Goal: Task Accomplishment & Management: Manage account settings

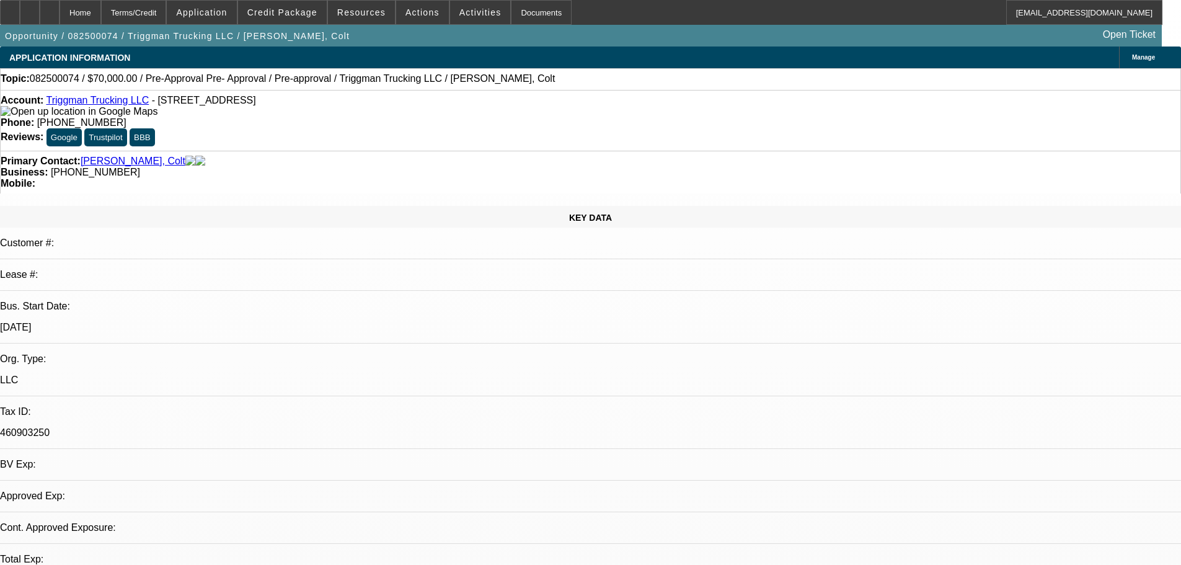
select select "0"
select select "2"
select select "0.1"
select select "4"
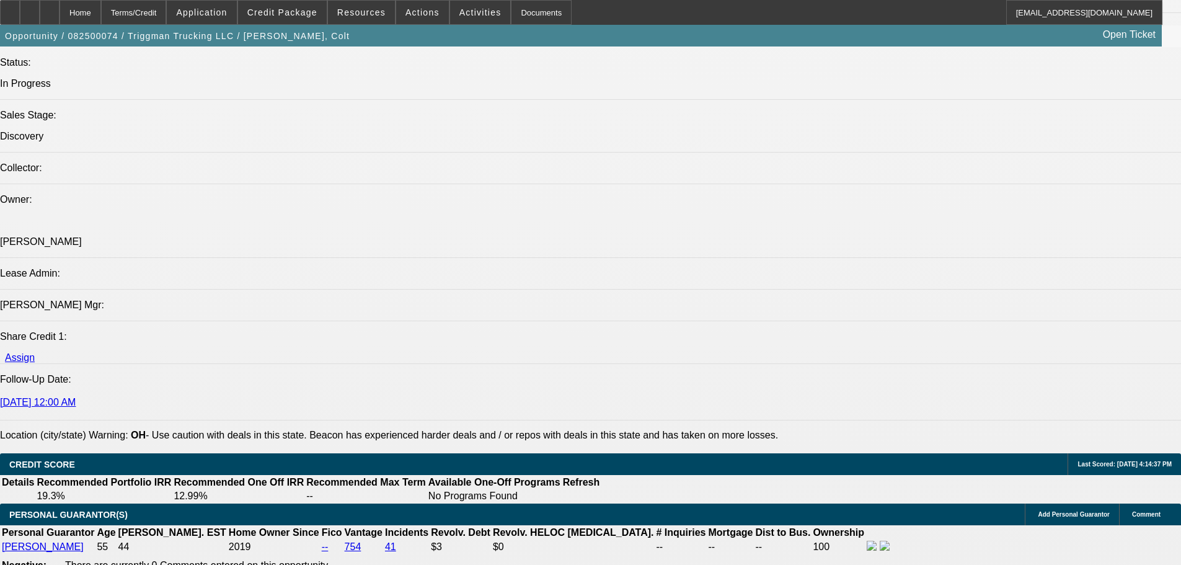
scroll to position [1379, 0]
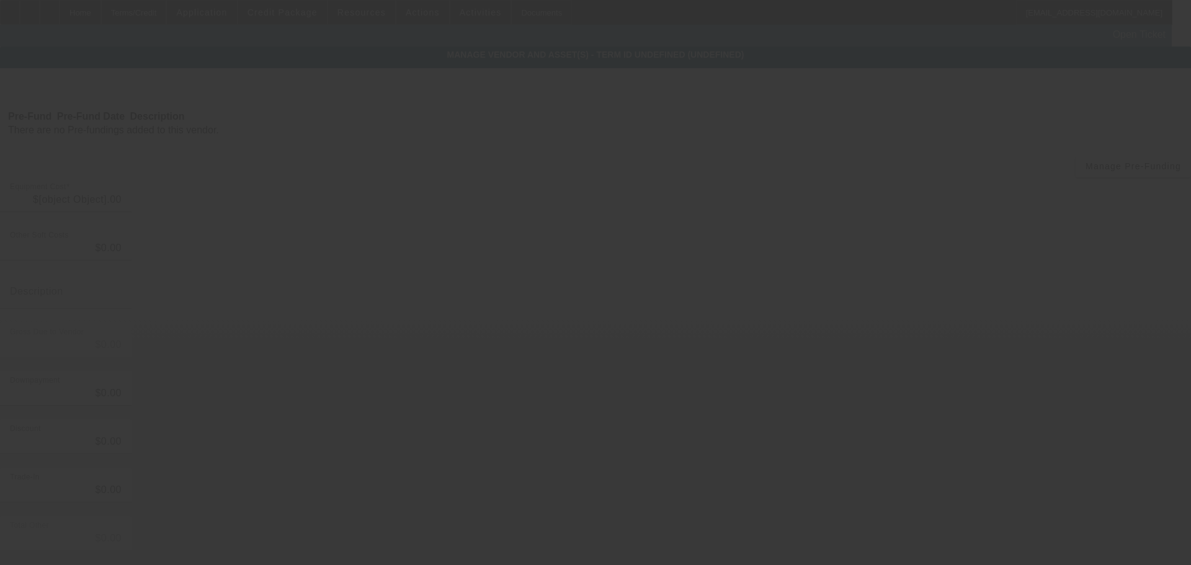
type input "$70,000.00"
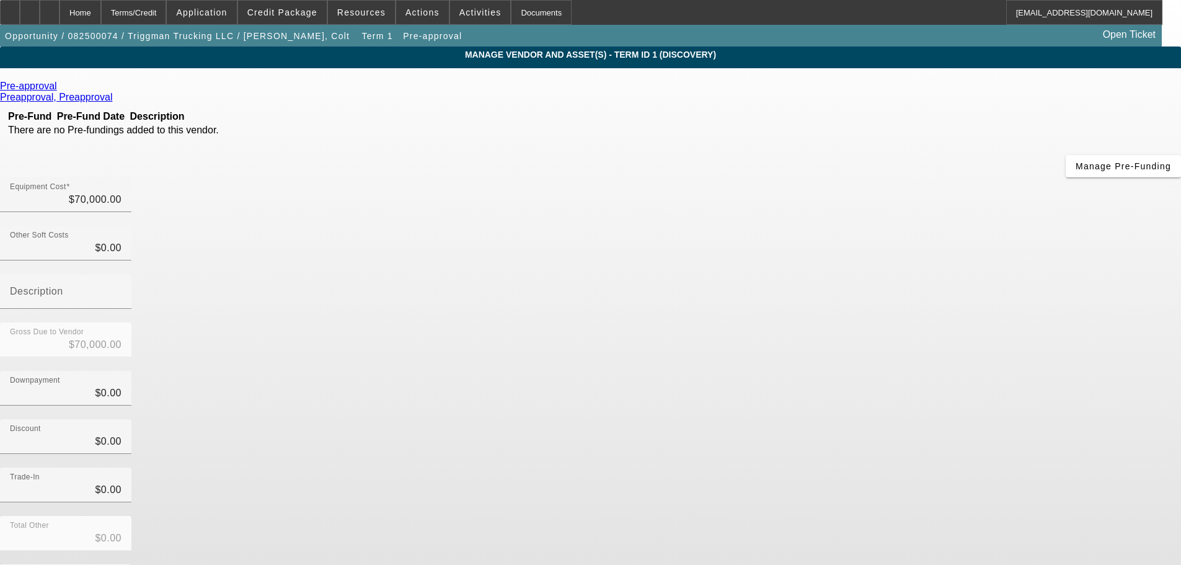
click at [60, 89] on icon at bounding box center [60, 86] width 0 height 11
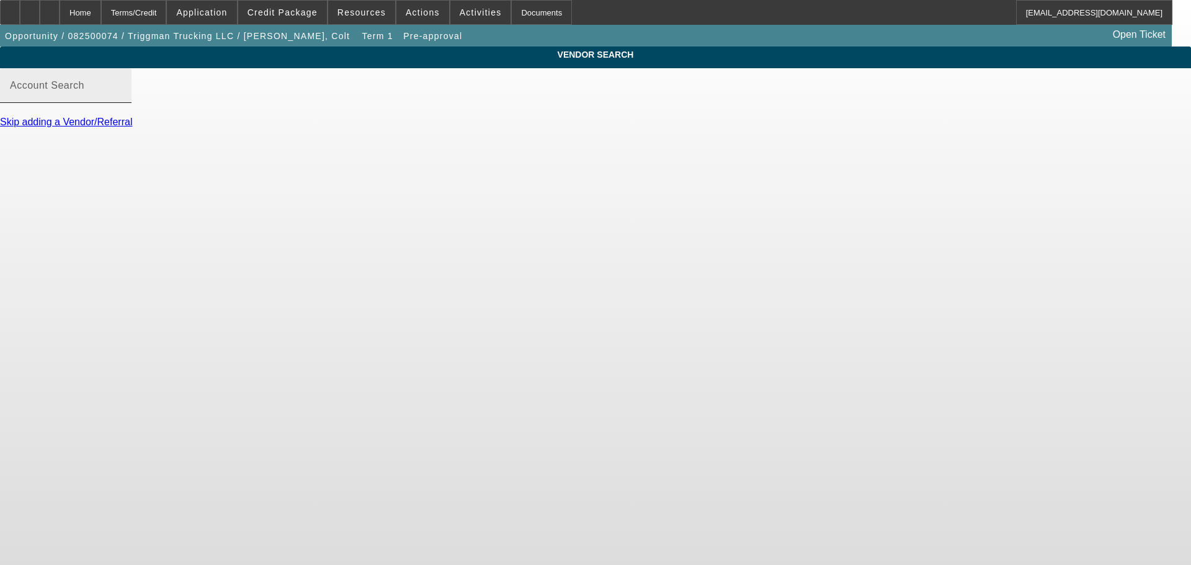
click at [122, 96] on div "Account Search" at bounding box center [66, 85] width 112 height 35
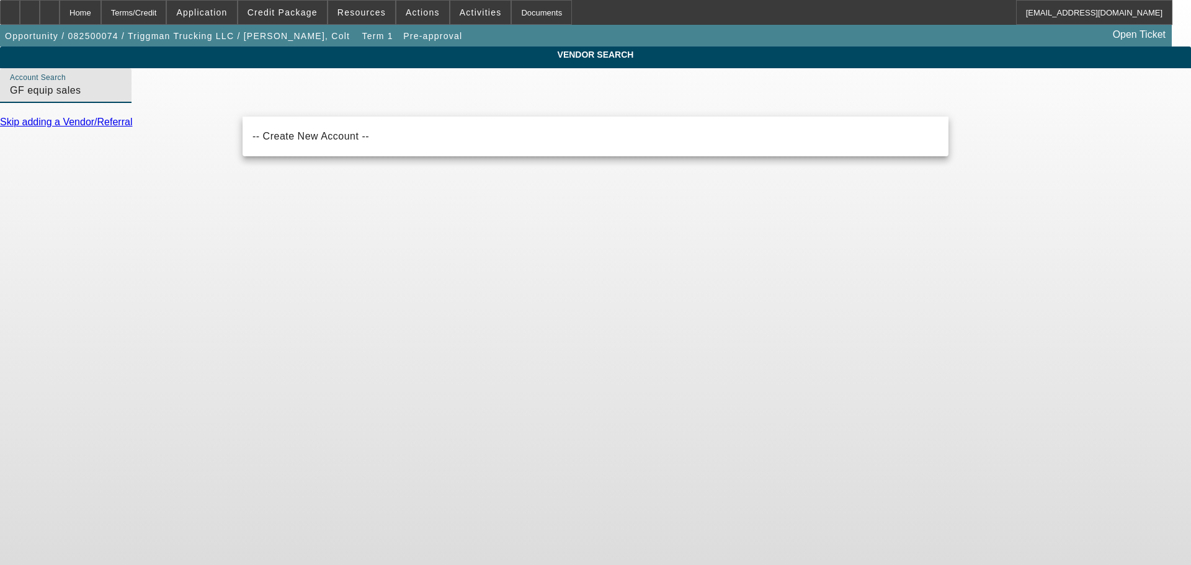
click at [337, 171] on body "Home Terms/Credit Application Credit Package Resources Actions Activities Docum…" at bounding box center [595, 282] width 1191 height 565
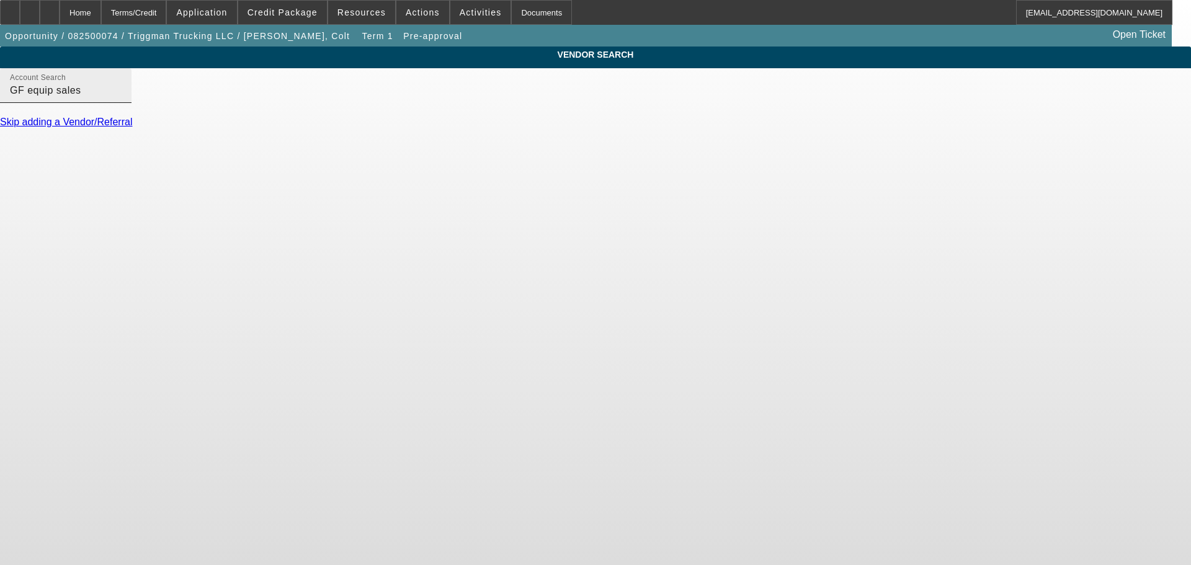
click at [122, 98] on input "GF equip sales" at bounding box center [66, 90] width 112 height 15
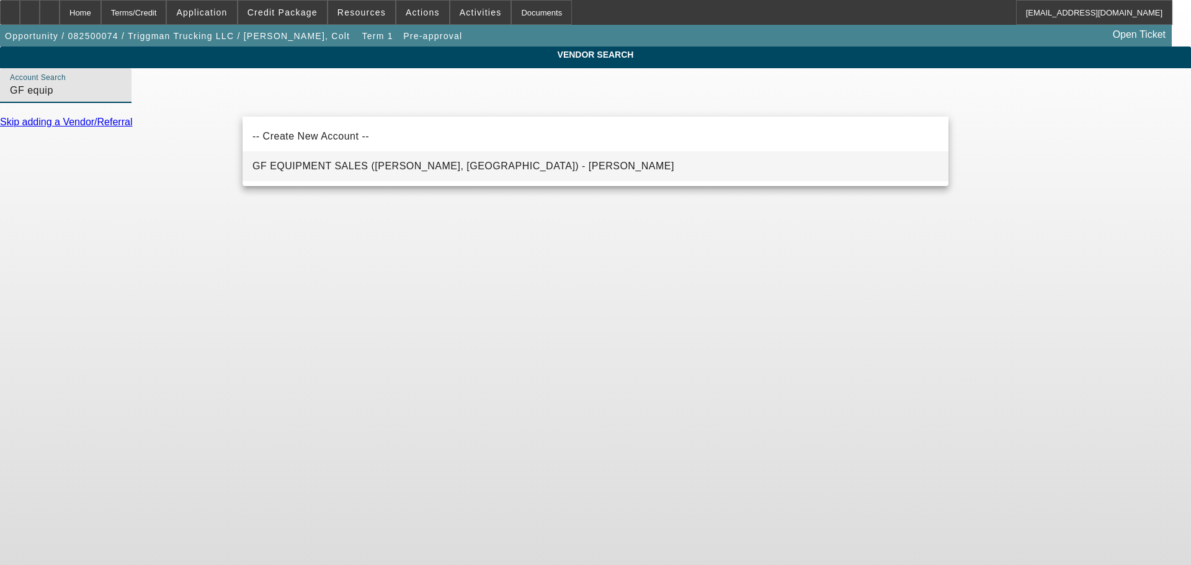
click at [291, 169] on span "GF EQUIPMENT SALES (Louisa, VA) - Lane, Thomas" at bounding box center [463, 166] width 422 height 11
type input "GF EQUIPMENT SALES (Louisa, VA) - Lane, Thomas"
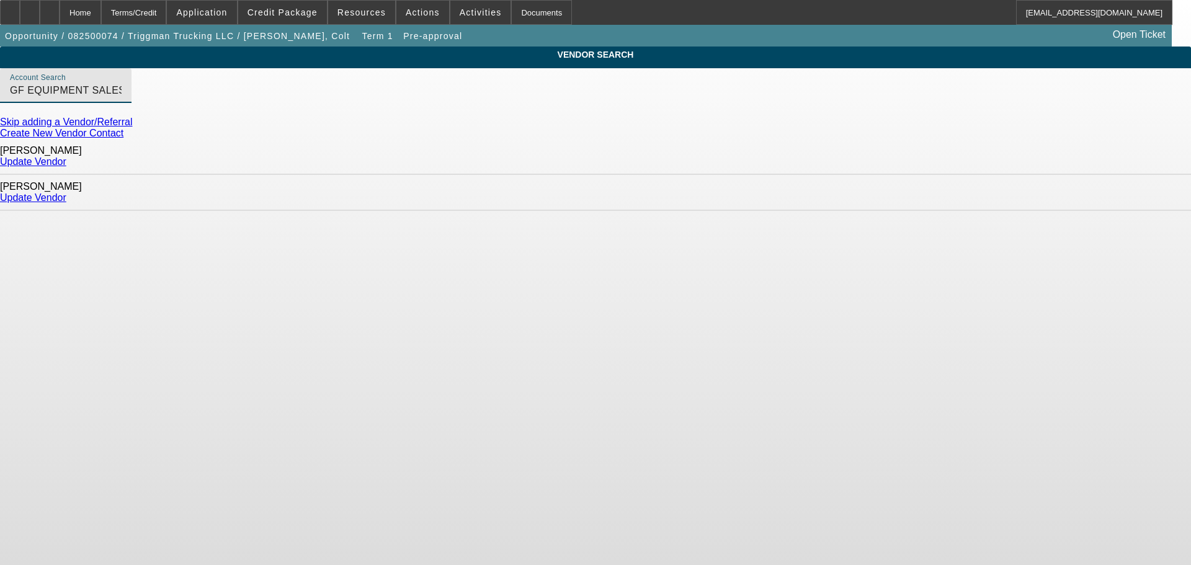
click at [66, 159] on link "Update Vendor" at bounding box center [33, 161] width 66 height 11
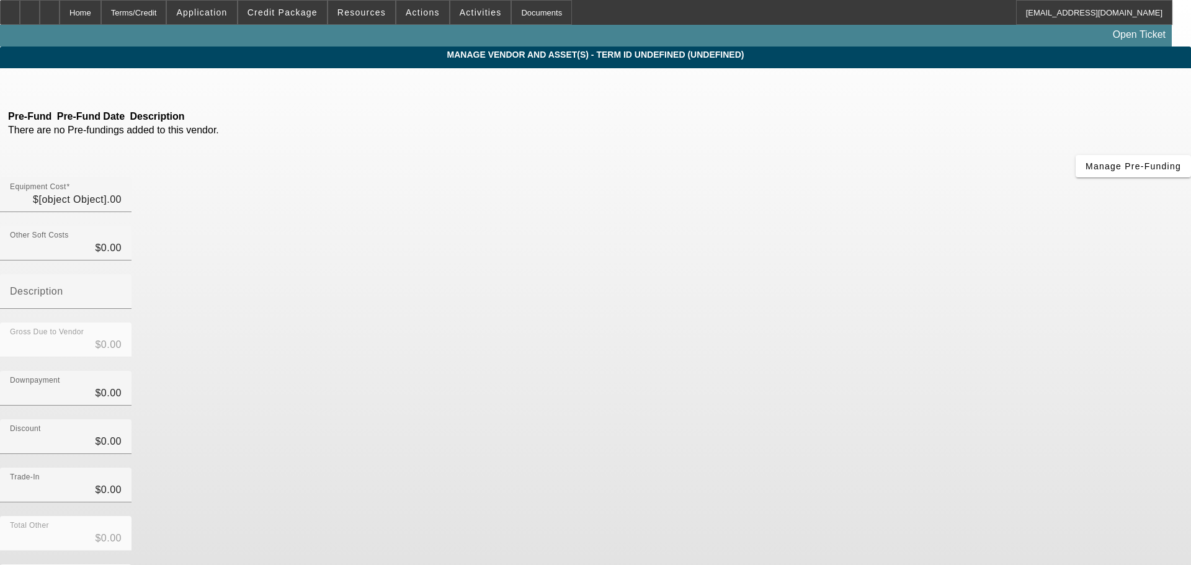
type input "$70,000.00"
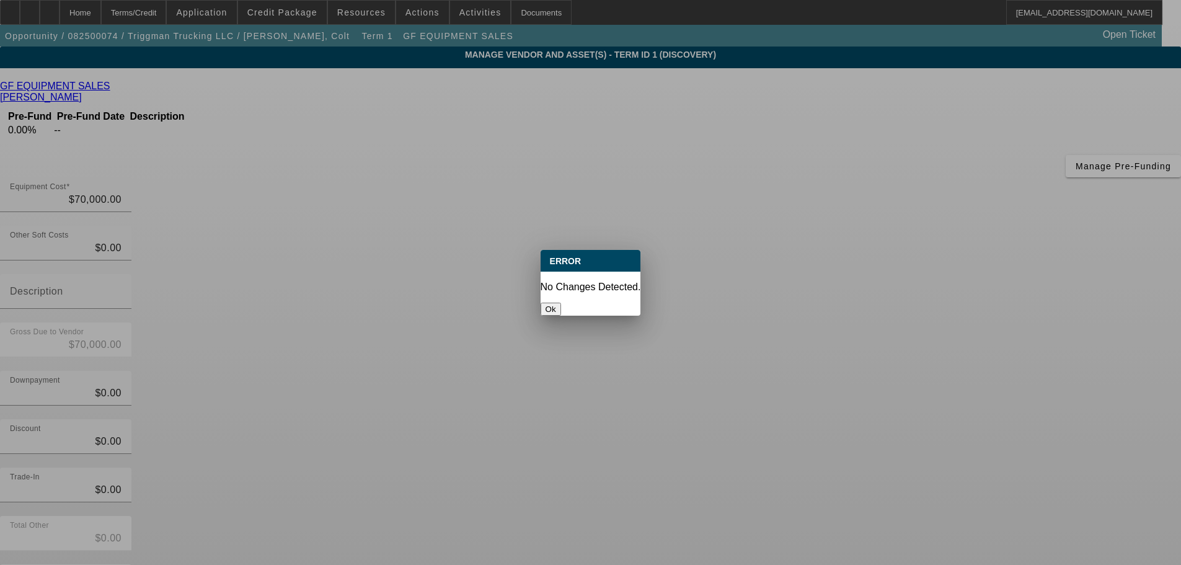
click at [561, 303] on button "Ok" at bounding box center [551, 309] width 20 height 13
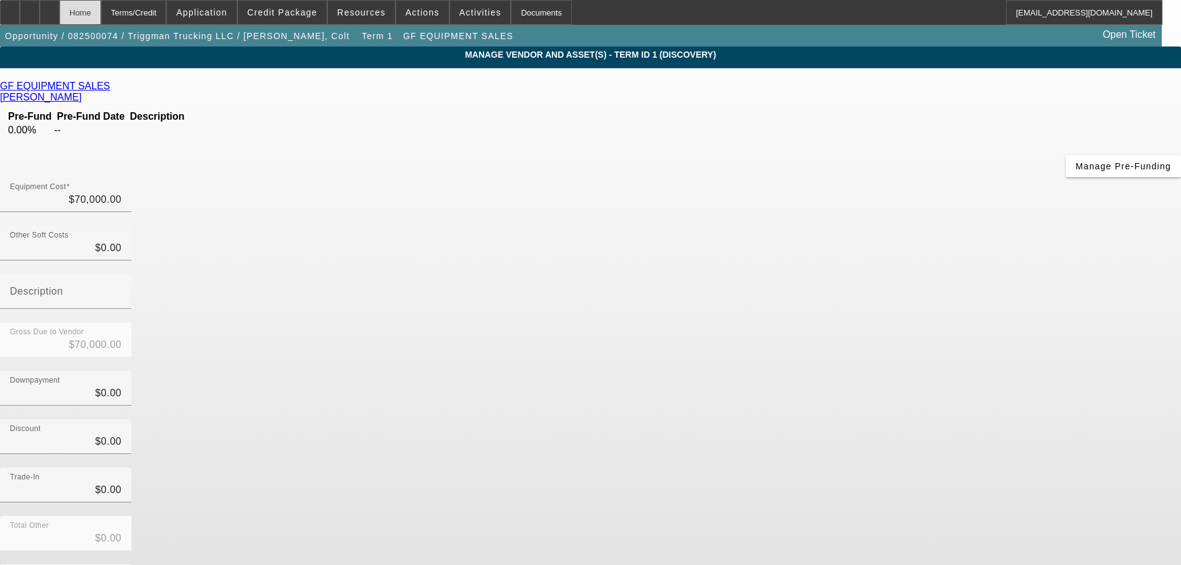
click at [101, 8] on div "Home" at bounding box center [81, 12] width 42 height 25
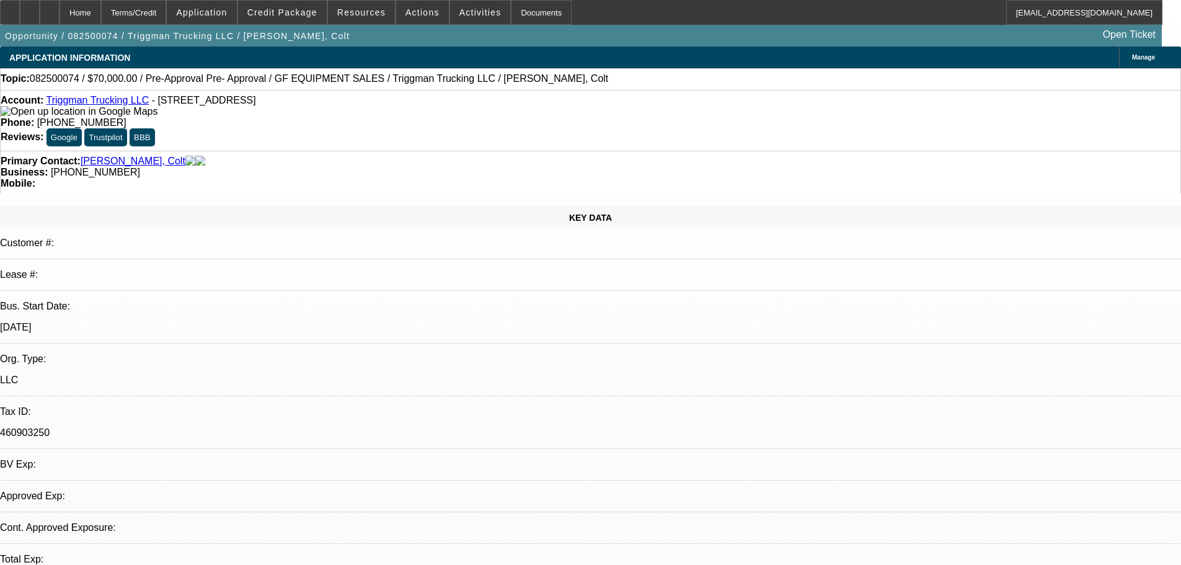
select select "0"
select select "2"
select select "0.1"
select select "4"
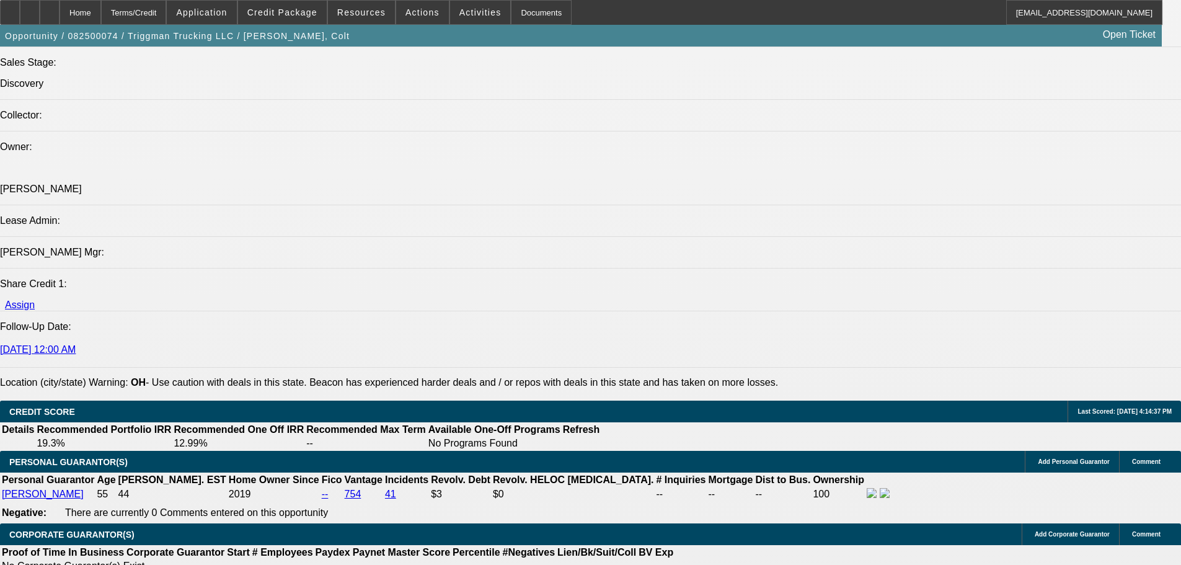
scroll to position [1550, 0]
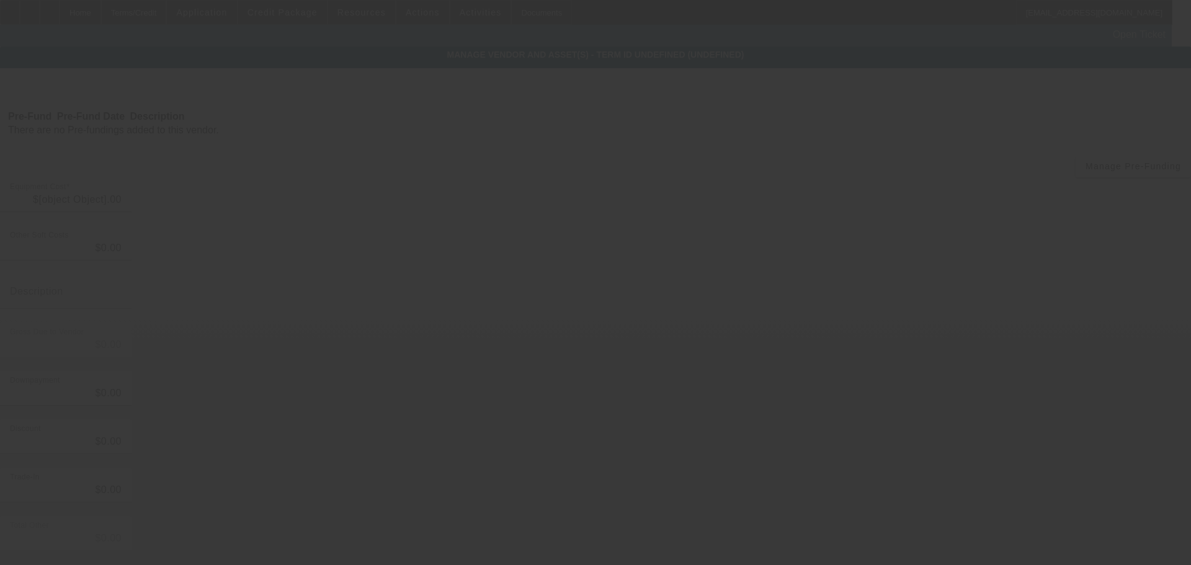
click at [247, 330] on div at bounding box center [595, 282] width 1191 height 565
type input "$70,000.00"
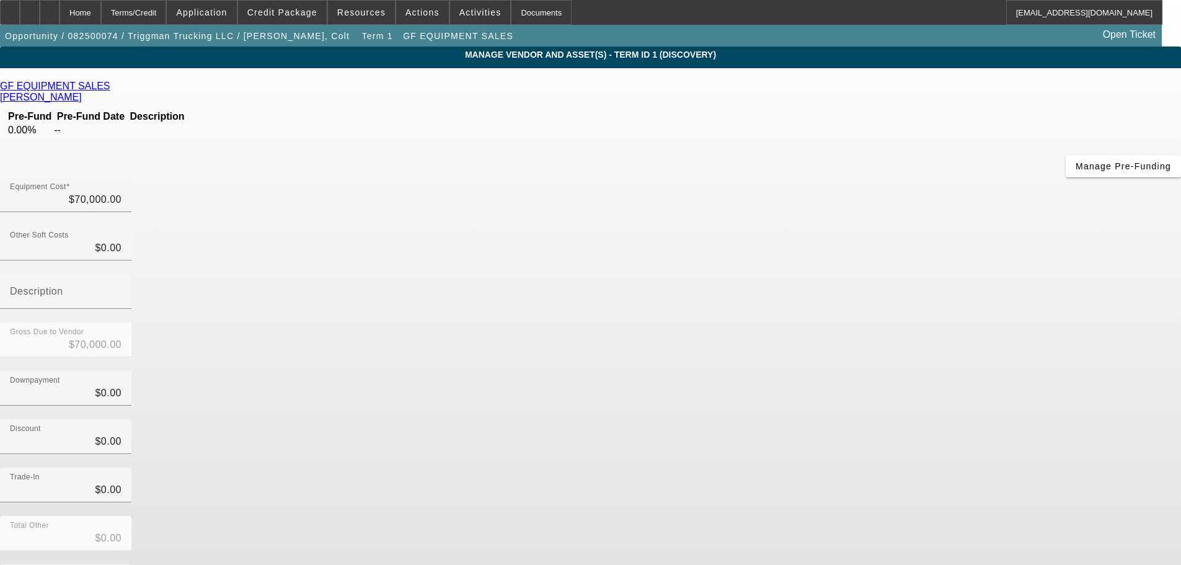
click at [113, 89] on icon at bounding box center [113, 86] width 0 height 11
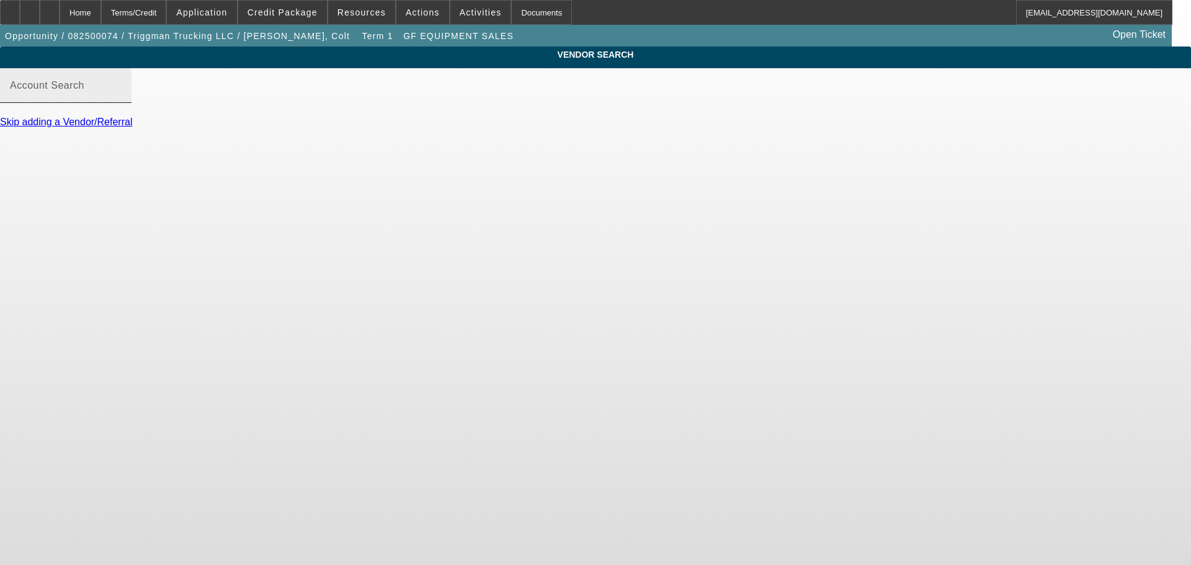
drag, startPoint x: 306, startPoint y: 98, endPoint x: 347, endPoint y: 97, distance: 40.9
click at [84, 91] on mat-label "Account Search" at bounding box center [47, 85] width 74 height 11
click at [122, 98] on input "Account Search" at bounding box center [66, 90] width 112 height 15
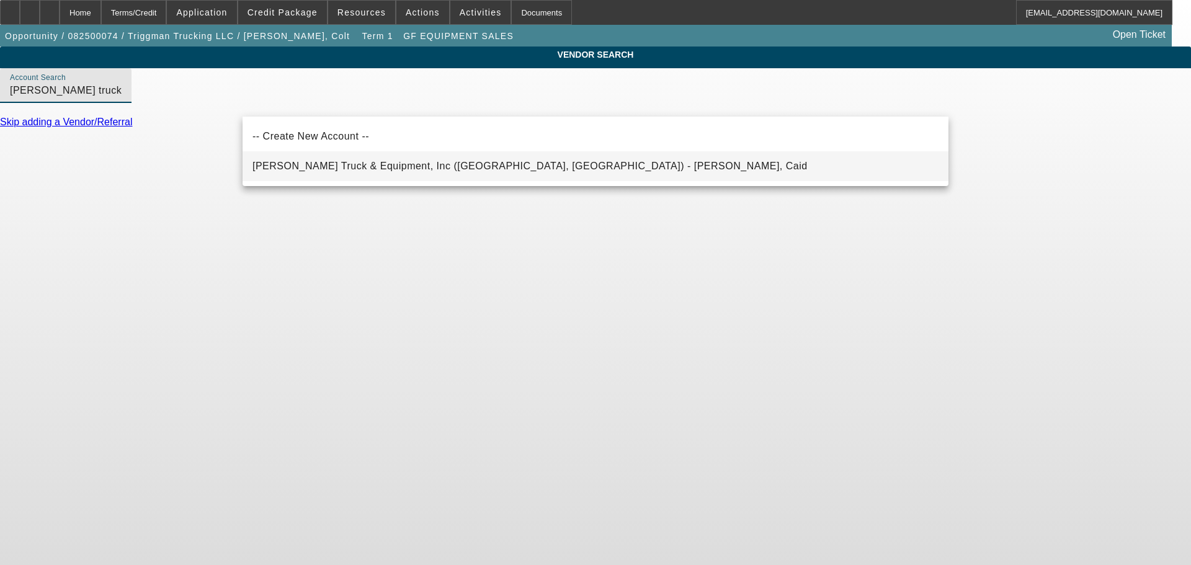
click at [339, 159] on span "Powell's Truck & Equipment, Inc (Lynchburg, VA) - Brockman, Caid" at bounding box center [529, 166] width 555 height 15
type input "Powell's Truck & Equipment, Inc (Lynchburg, VA) - Brockman, Caid"
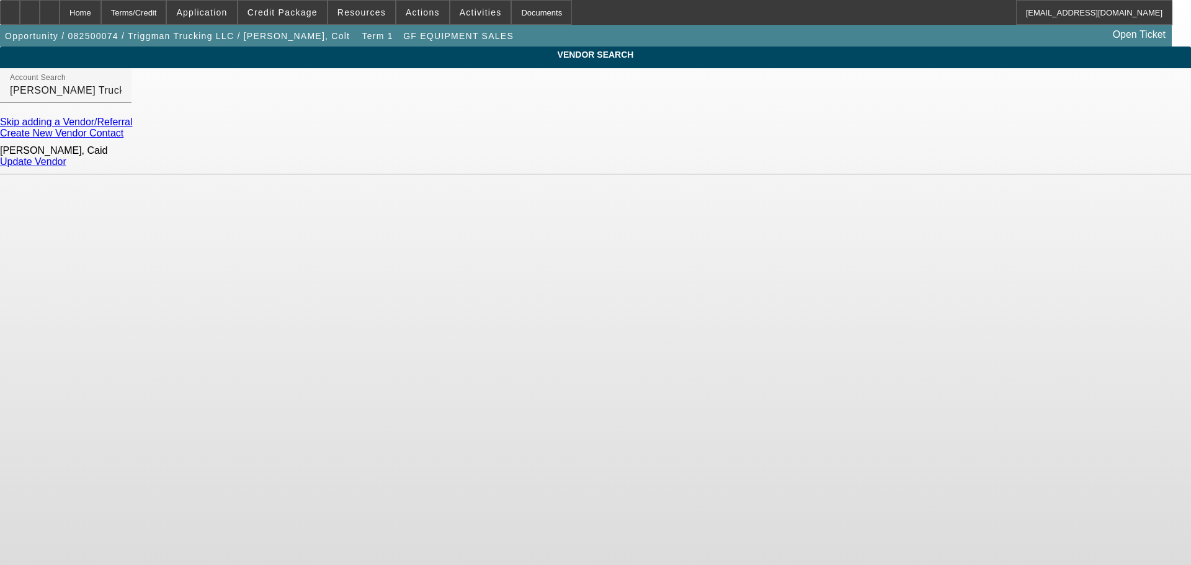
click at [66, 159] on link "Update Vendor" at bounding box center [33, 161] width 66 height 11
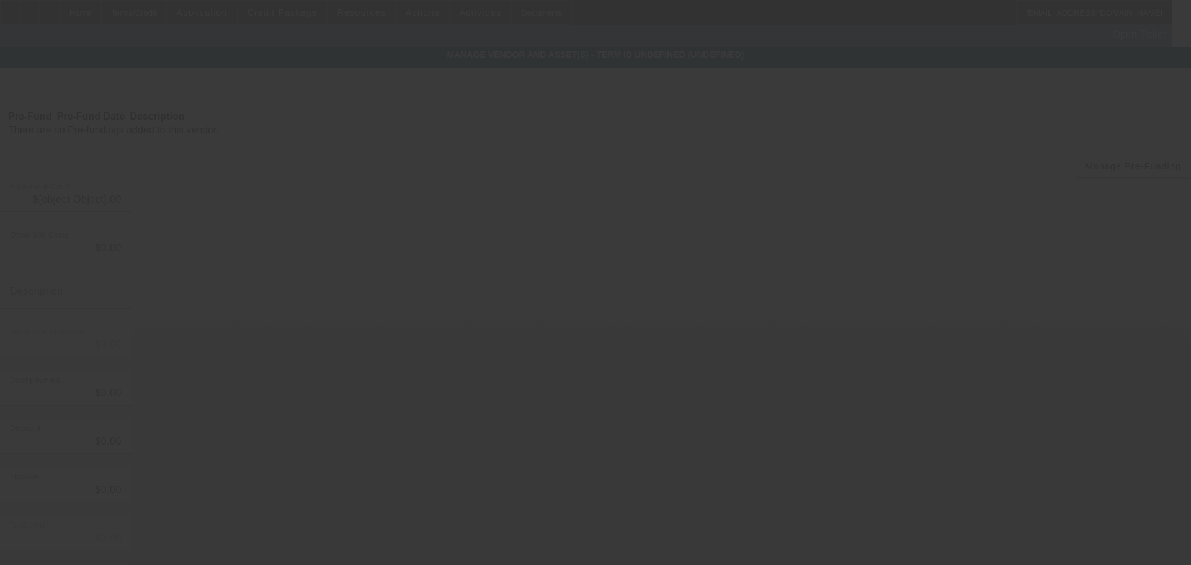
type input "$70,000.00"
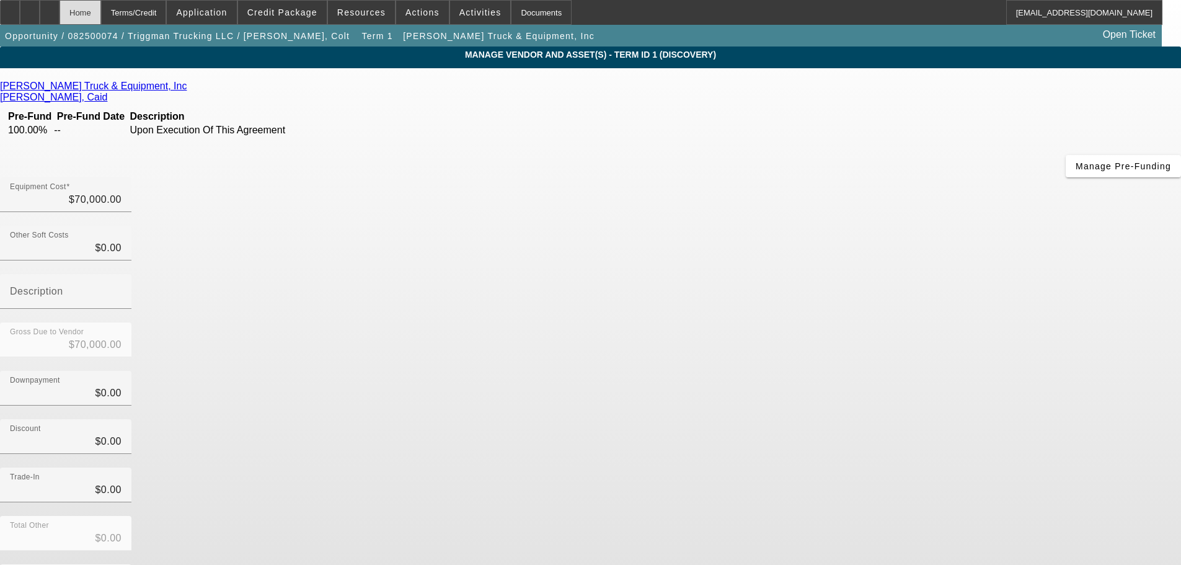
click at [101, 13] on div "Home" at bounding box center [81, 12] width 42 height 25
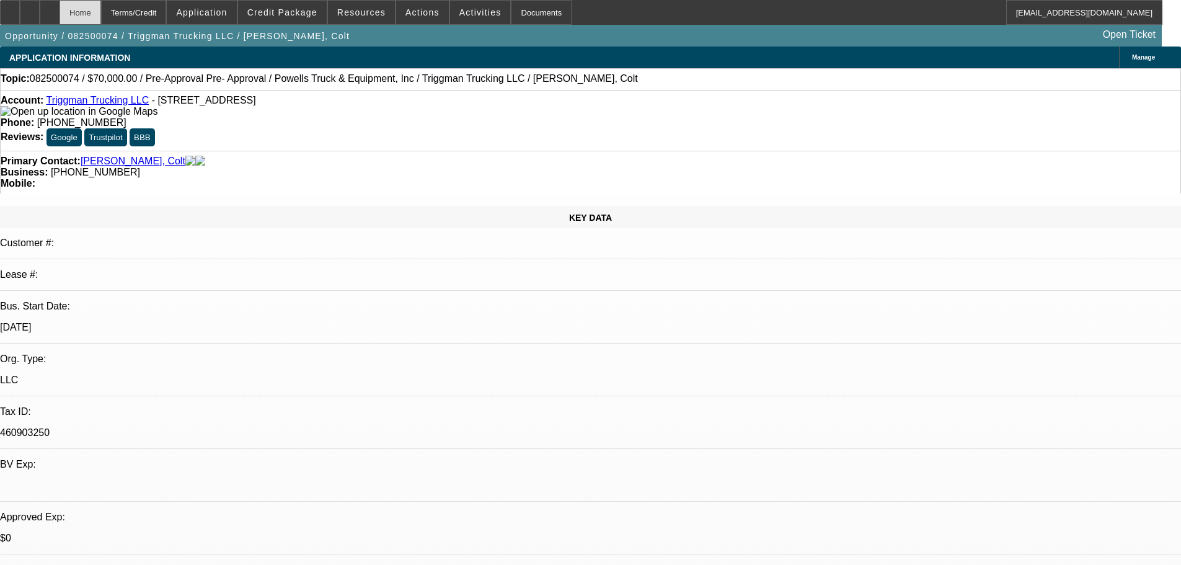
select select "0"
select select "2"
select select "0.1"
select select "4"
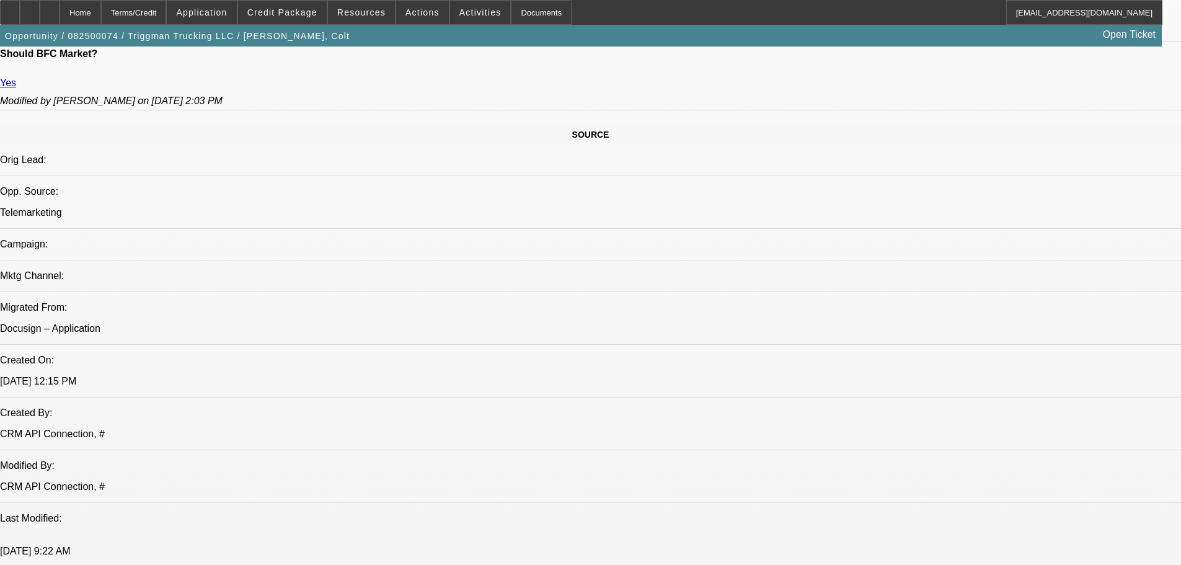
scroll to position [868, 0]
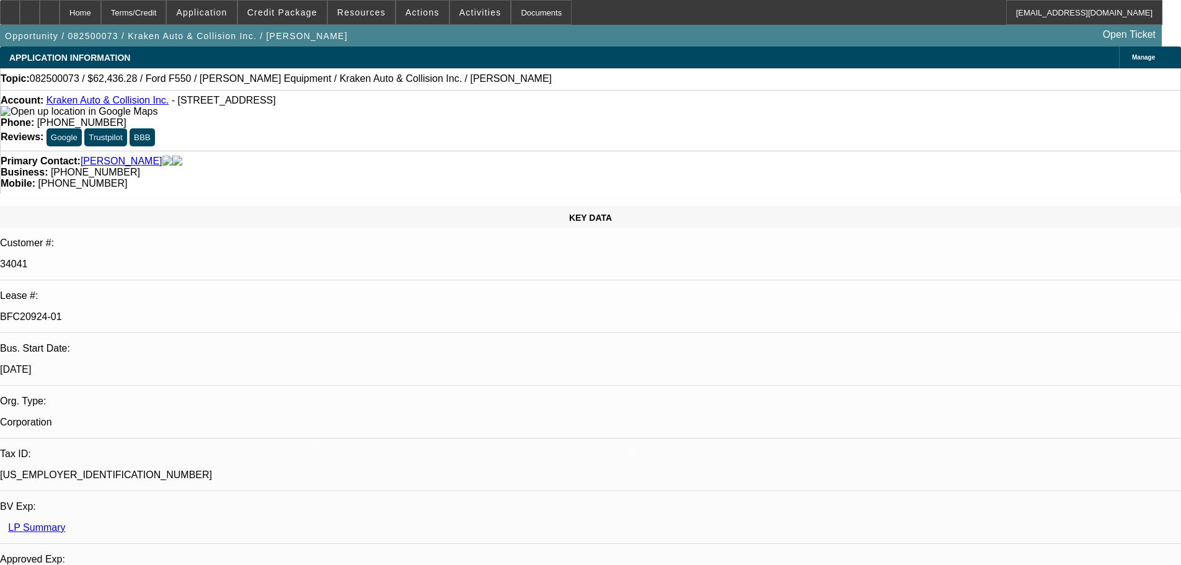
select select "0"
select select "3"
select select "0.1"
select select "4"
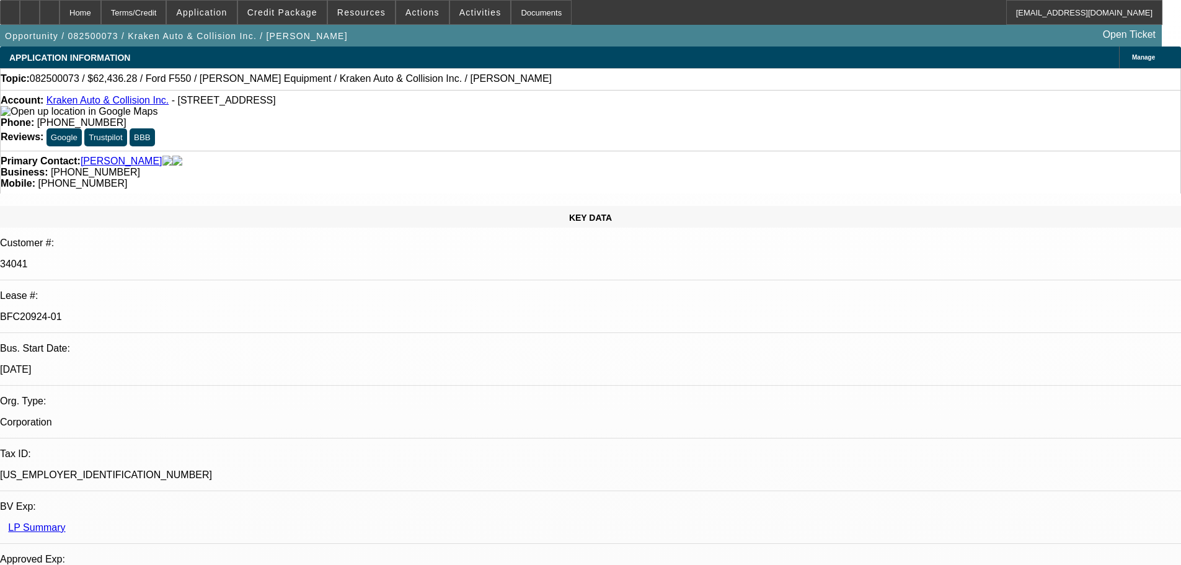
select select "0"
select select "0.1"
select select "4"
select select "0"
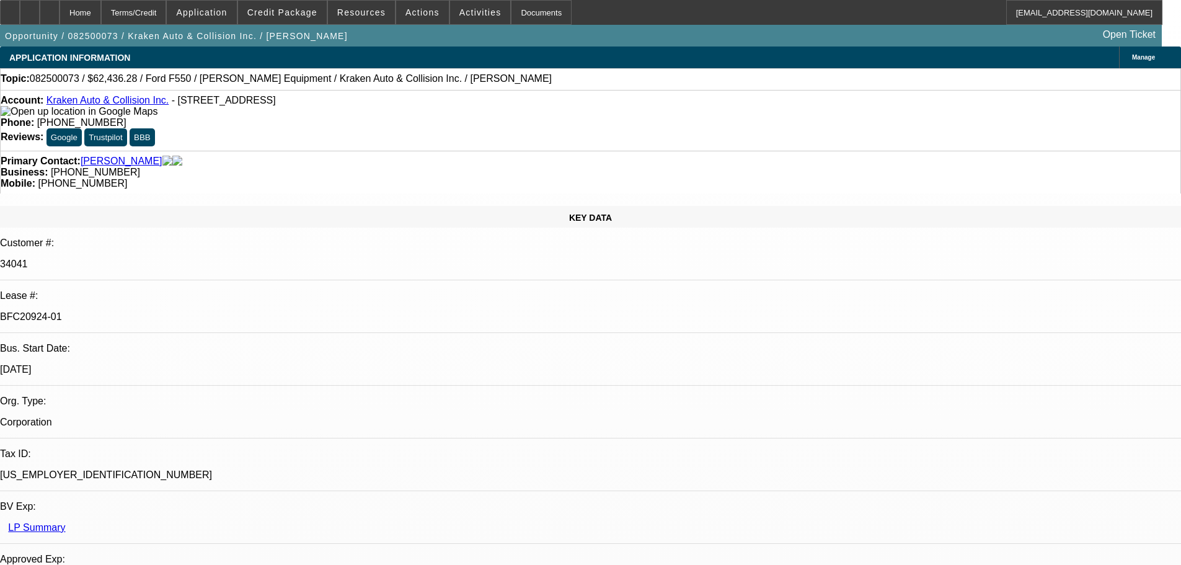
select select "0"
select select "0.1"
select select "4"
select select "0"
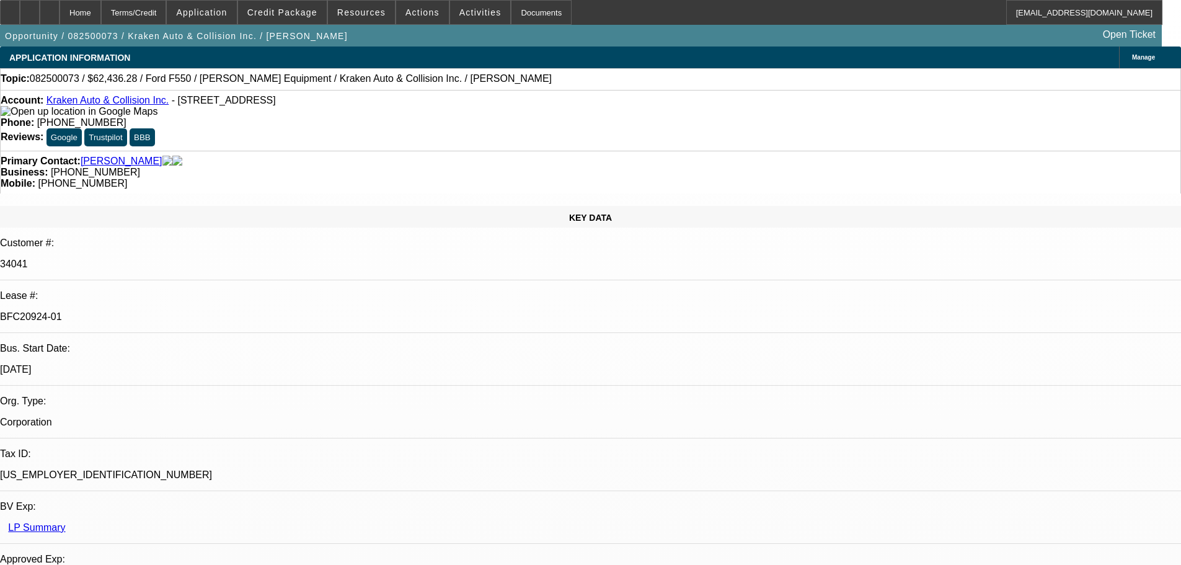
select select "0.1"
select select "4"
click at [60, 18] on div at bounding box center [50, 12] width 20 height 25
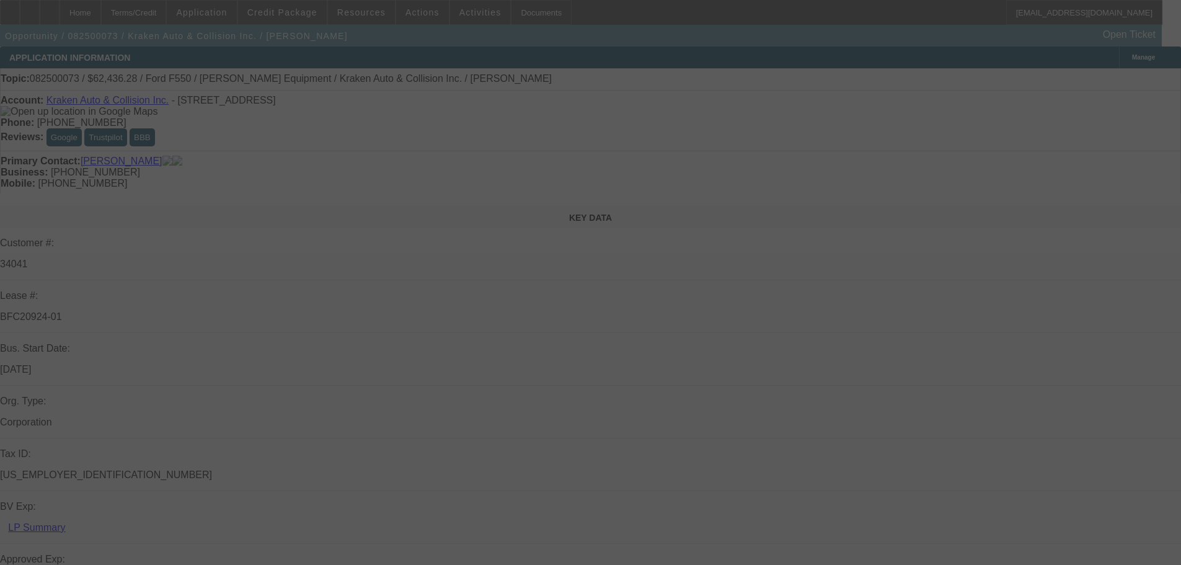
select select "0"
select select "3"
select select "0.1"
select select "4"
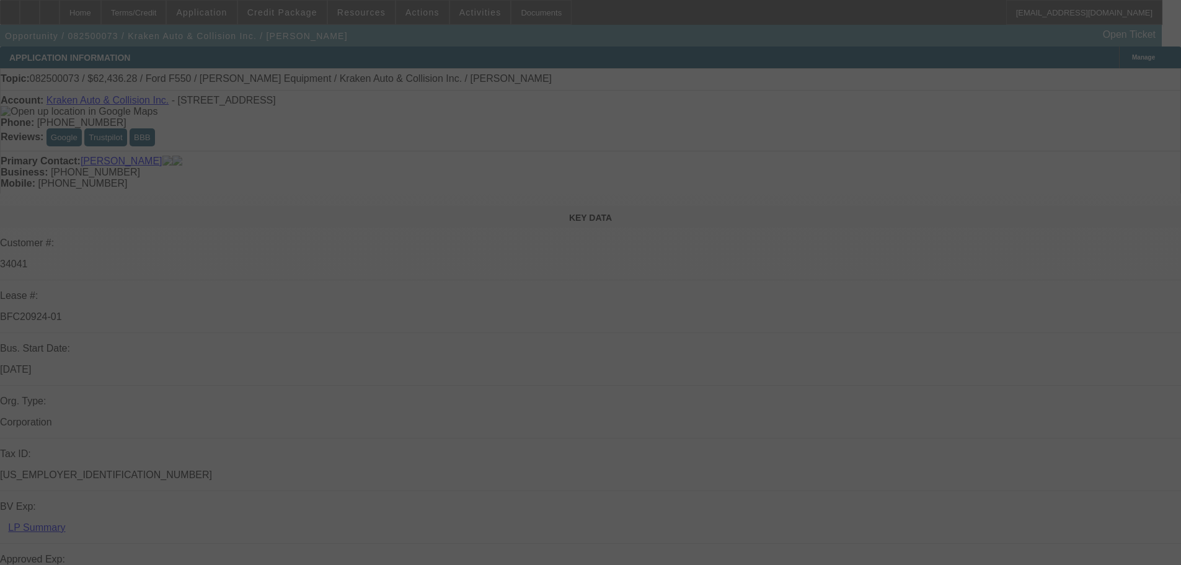
select select "0"
select select "0.1"
select select "4"
select select "0"
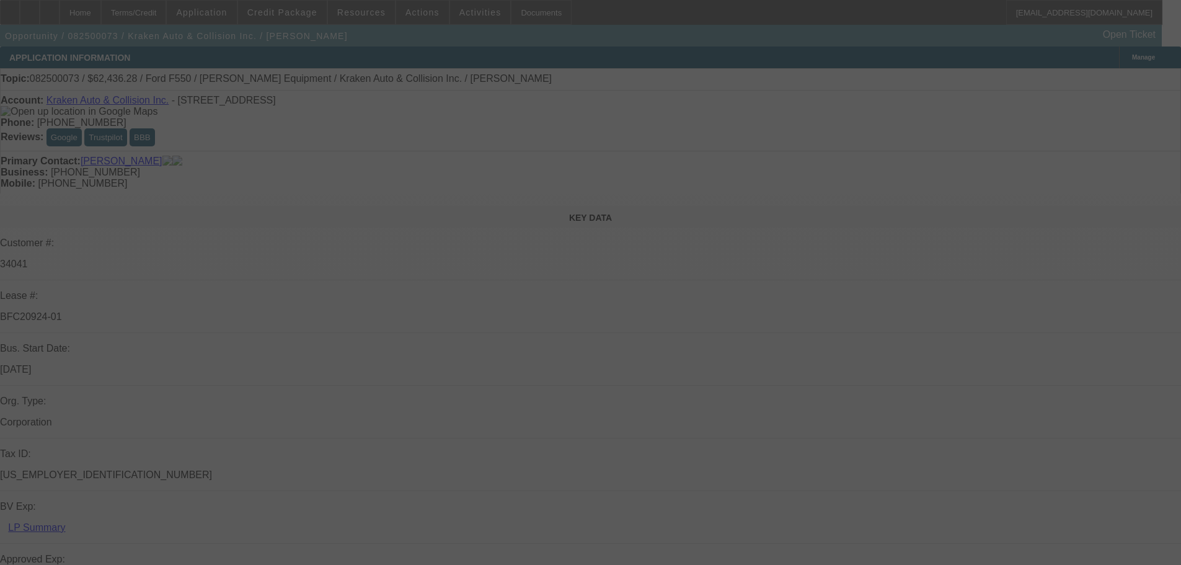
select select "0"
select select "0.1"
select select "4"
select select "0"
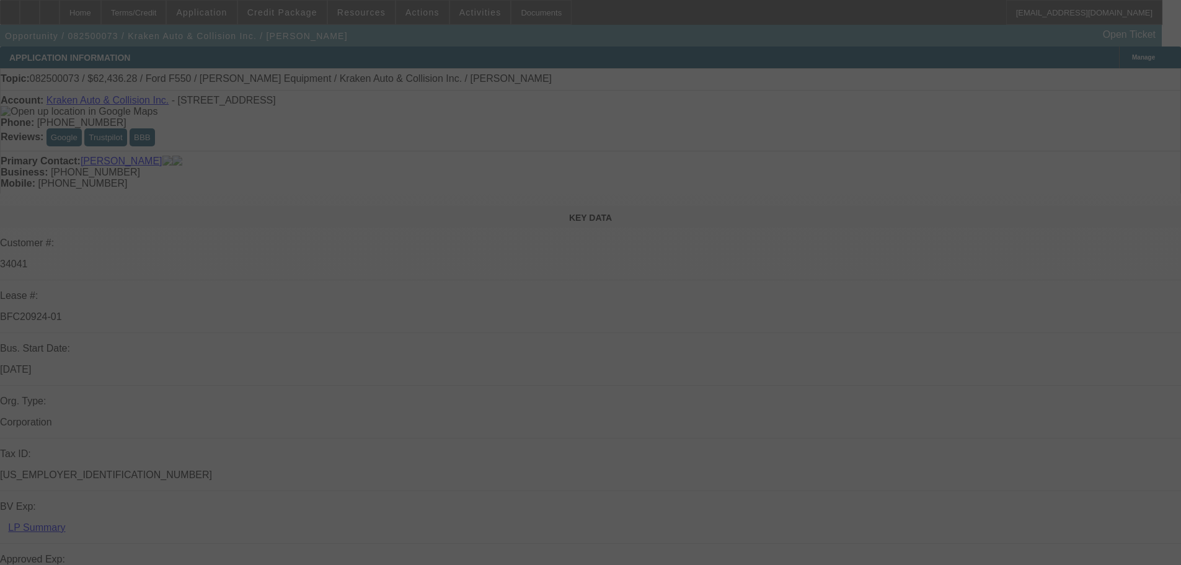
select select "0.1"
select select "4"
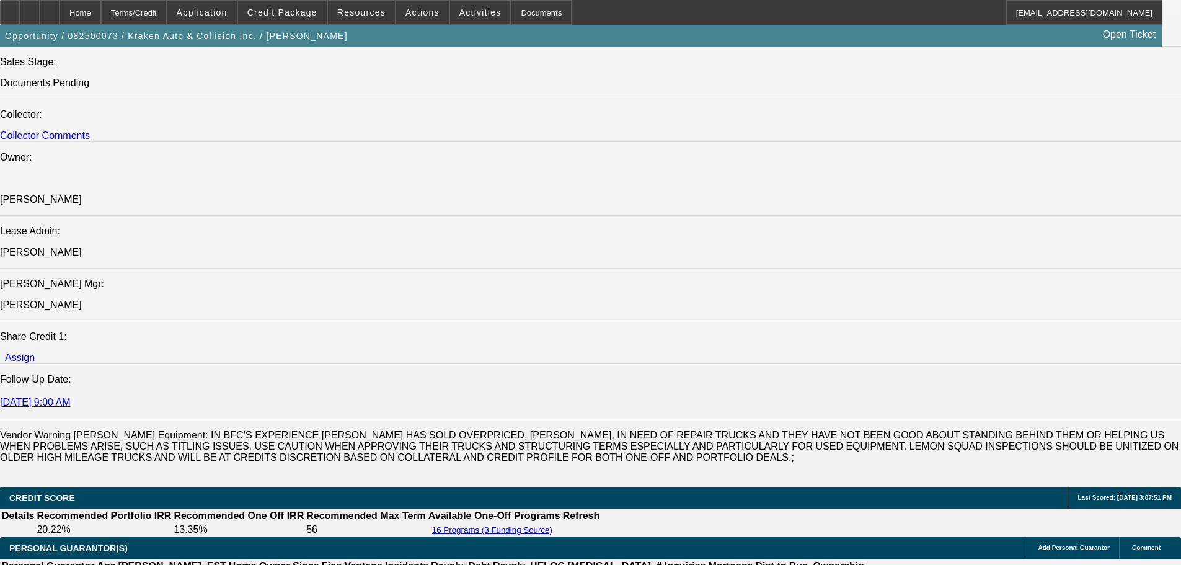
scroll to position [1550, 0]
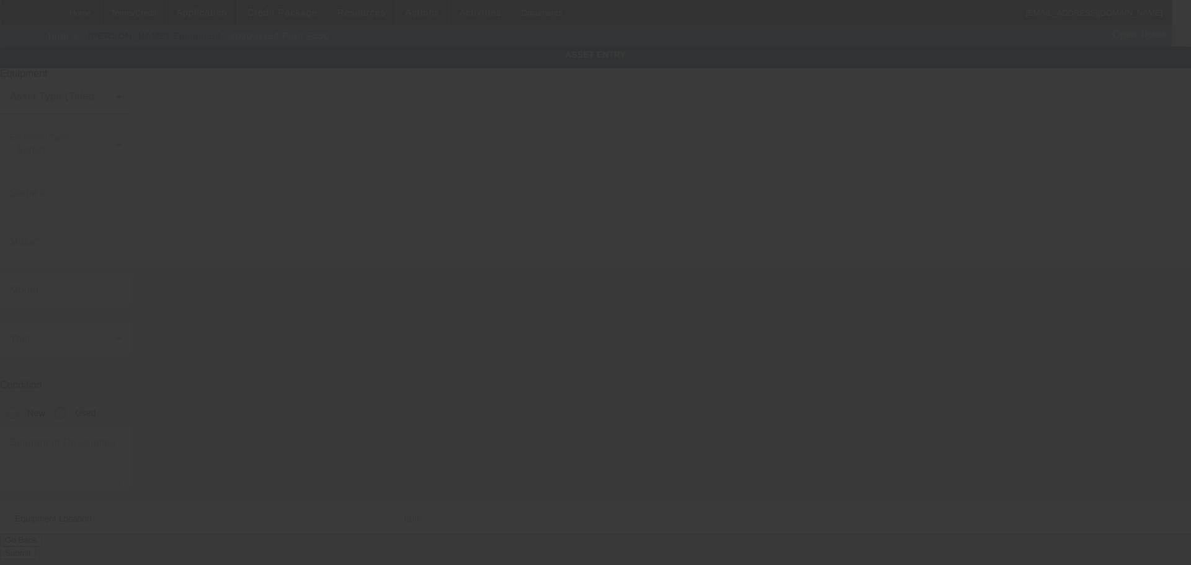
type input "1FDUF5HN0LED88489"
type input "Ford"
type input "F550"
radio input "true"
type textarea "with"
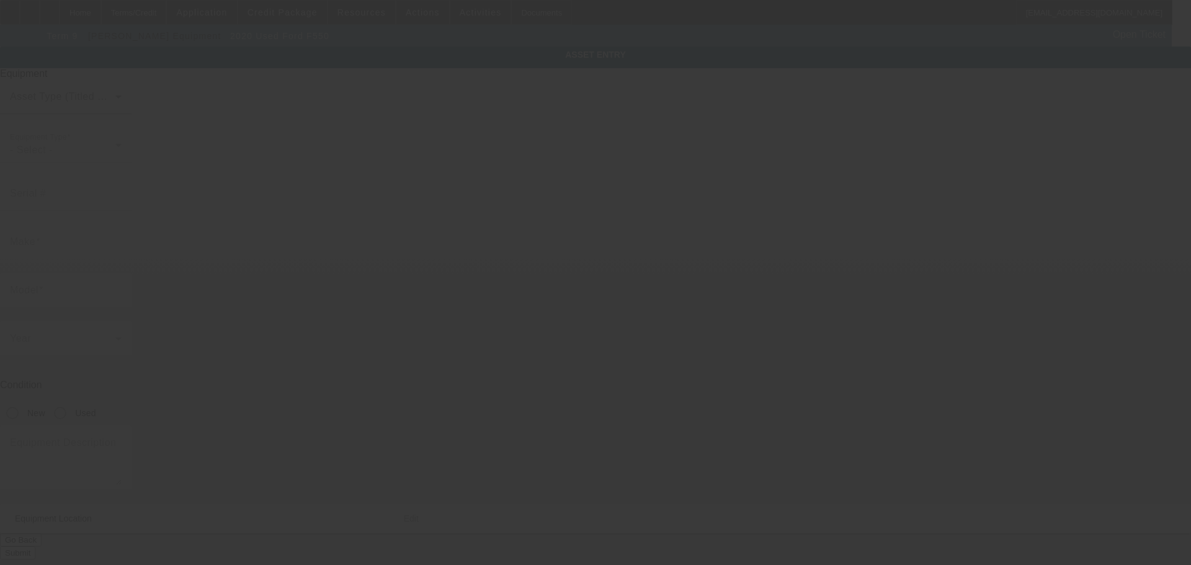
type input "2451 Pond Rd"
type input "Ronkonkoma"
type input "11779"
type input "Suffolk"
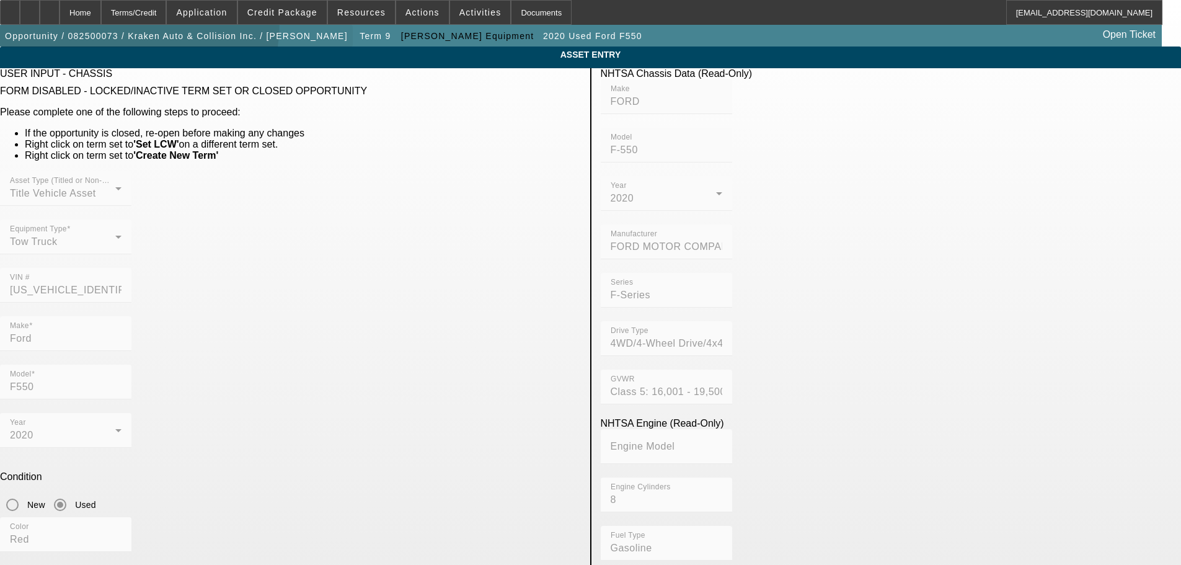
click at [105, 24] on span "button" at bounding box center [176, 36] width 353 height 30
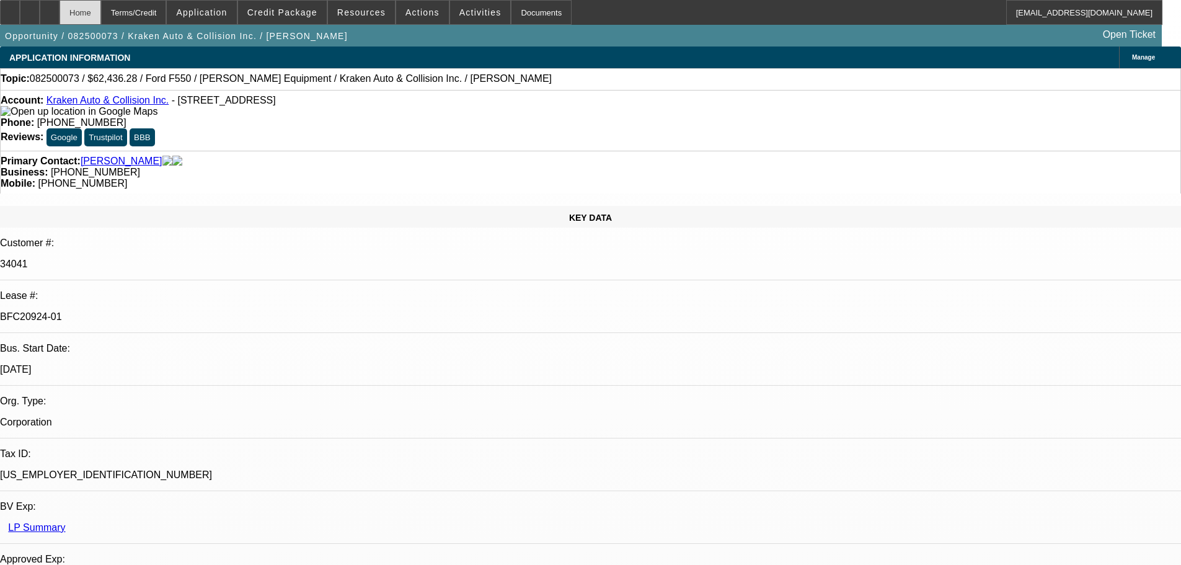
select select "0"
select select "3"
select select "0.1"
select select "4"
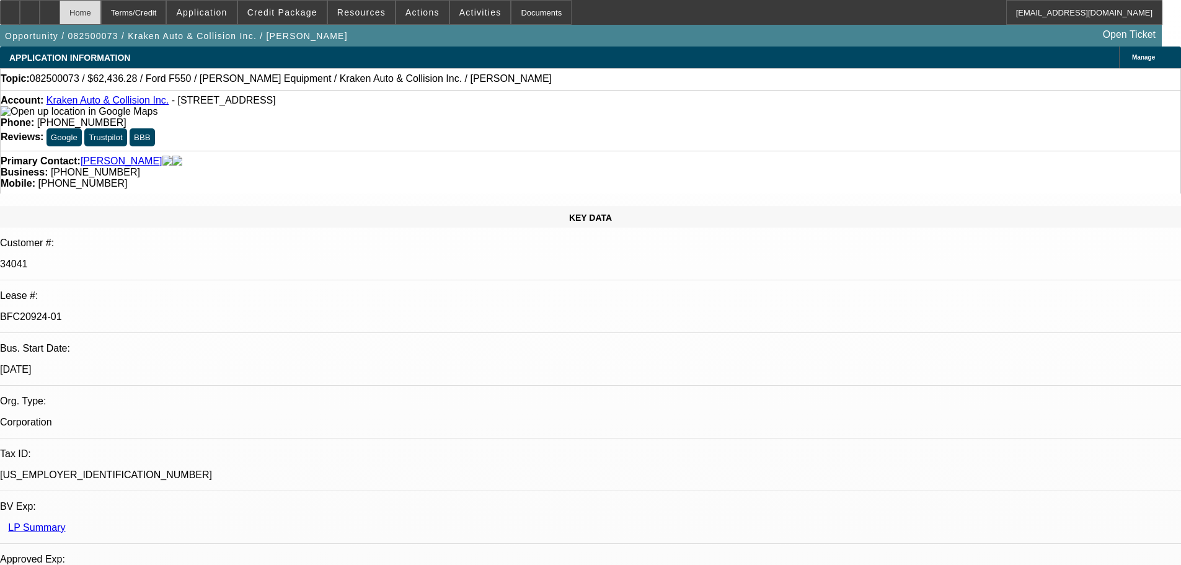
select select "0"
select select "0.1"
select select "4"
select select "0"
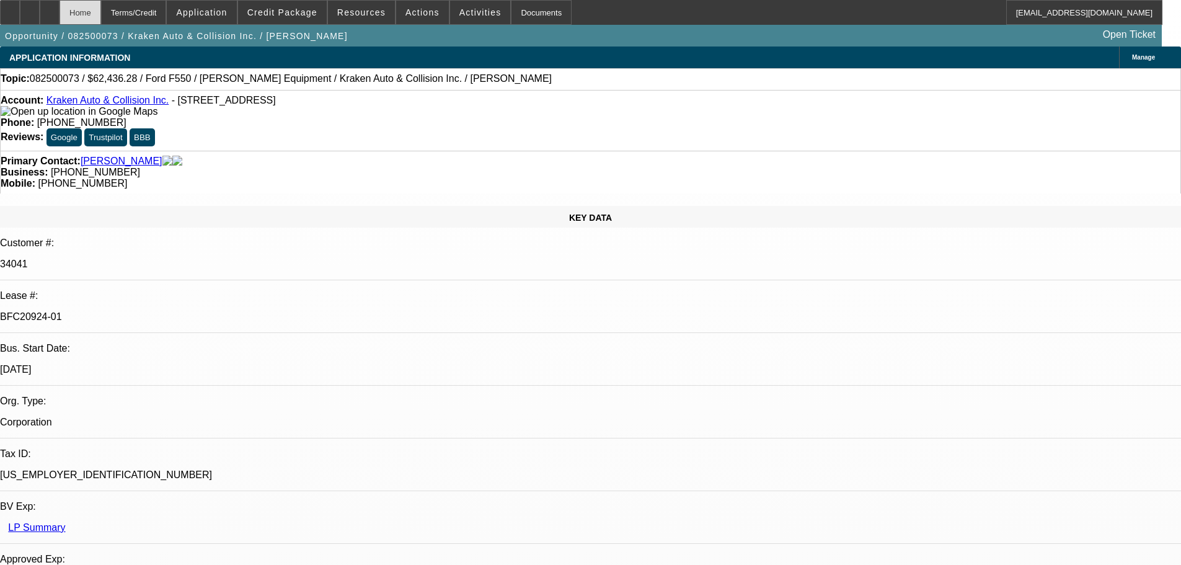
select select "0"
select select "0.1"
select select "4"
select select "0"
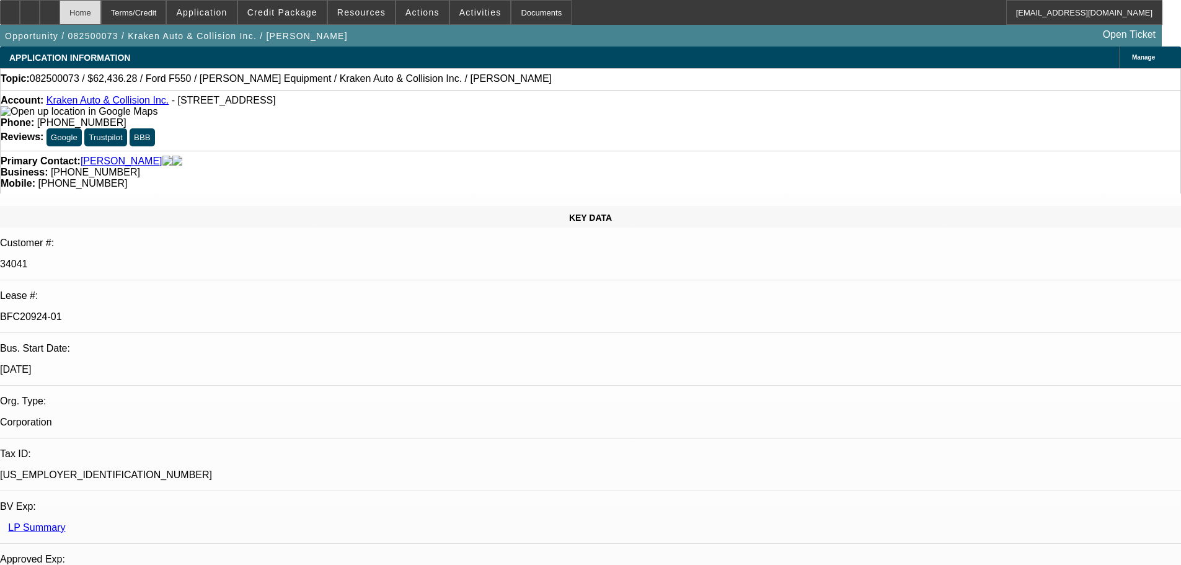
select select "0.1"
select select "4"
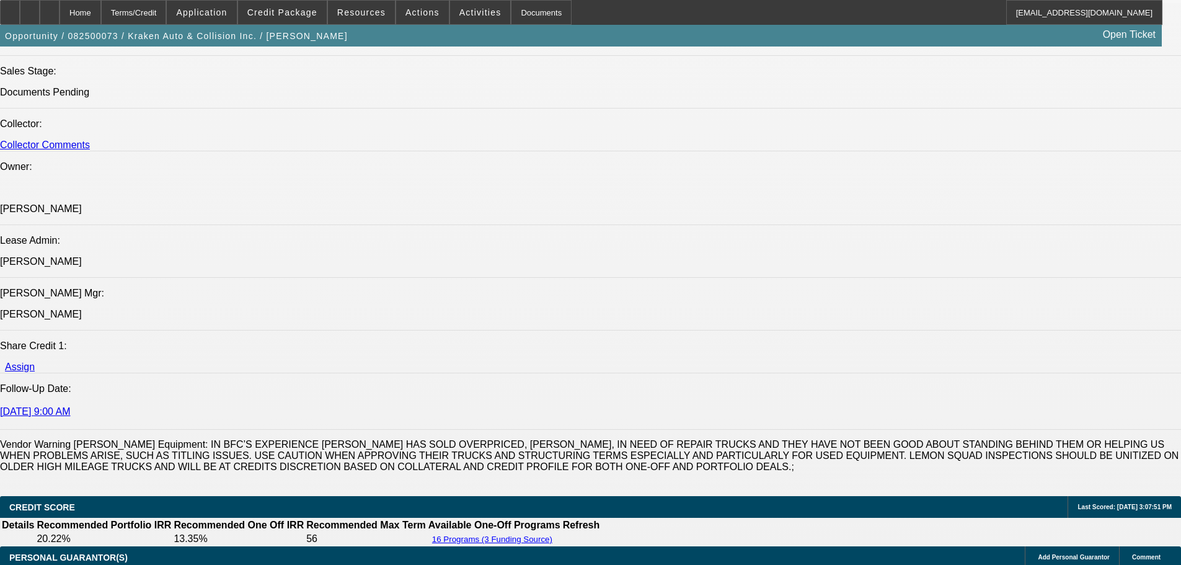
scroll to position [1426, 0]
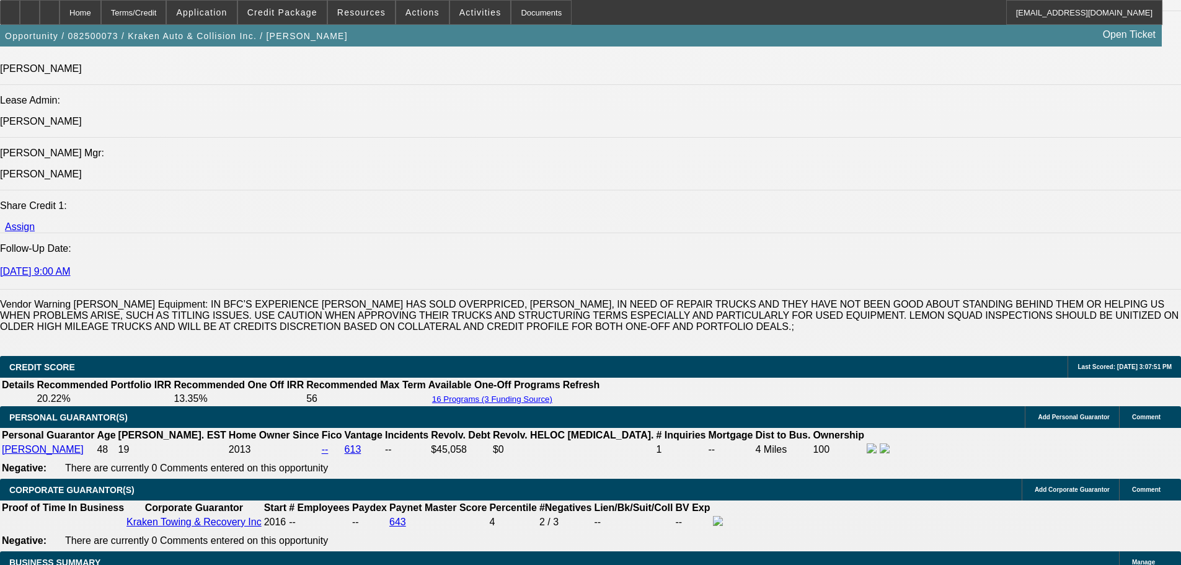
scroll to position [1364, 0]
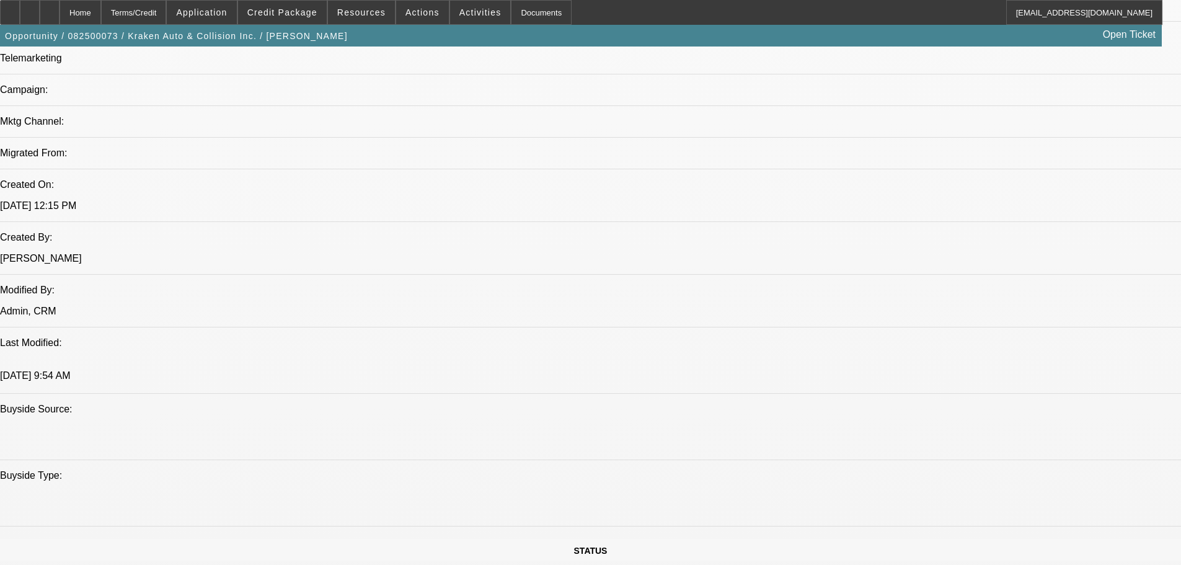
scroll to position [1240, 0]
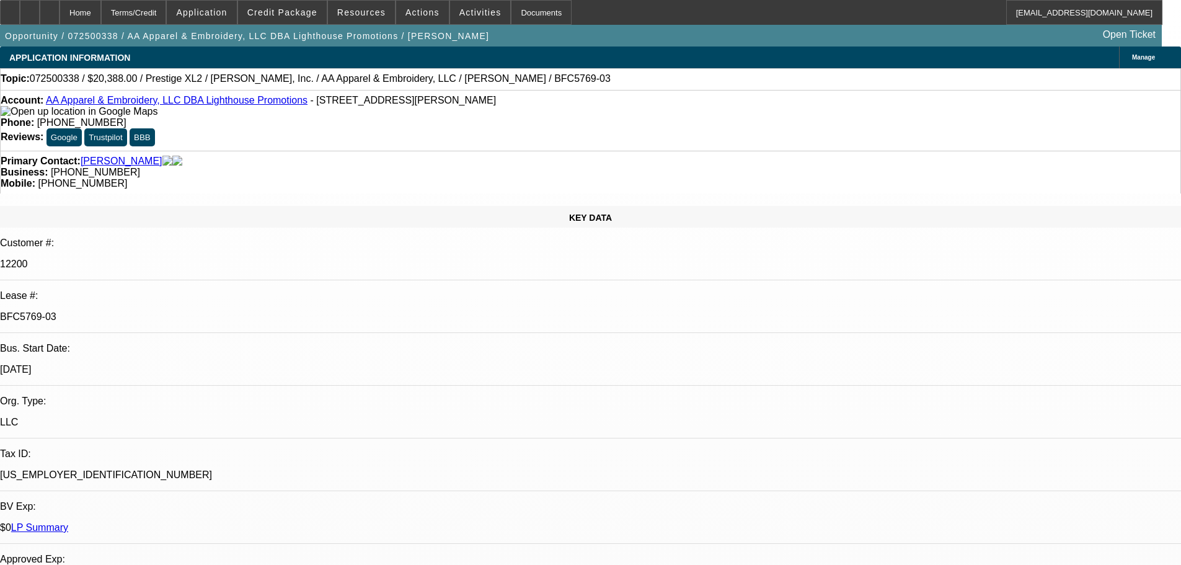
select select "0"
select select "2"
select select "0"
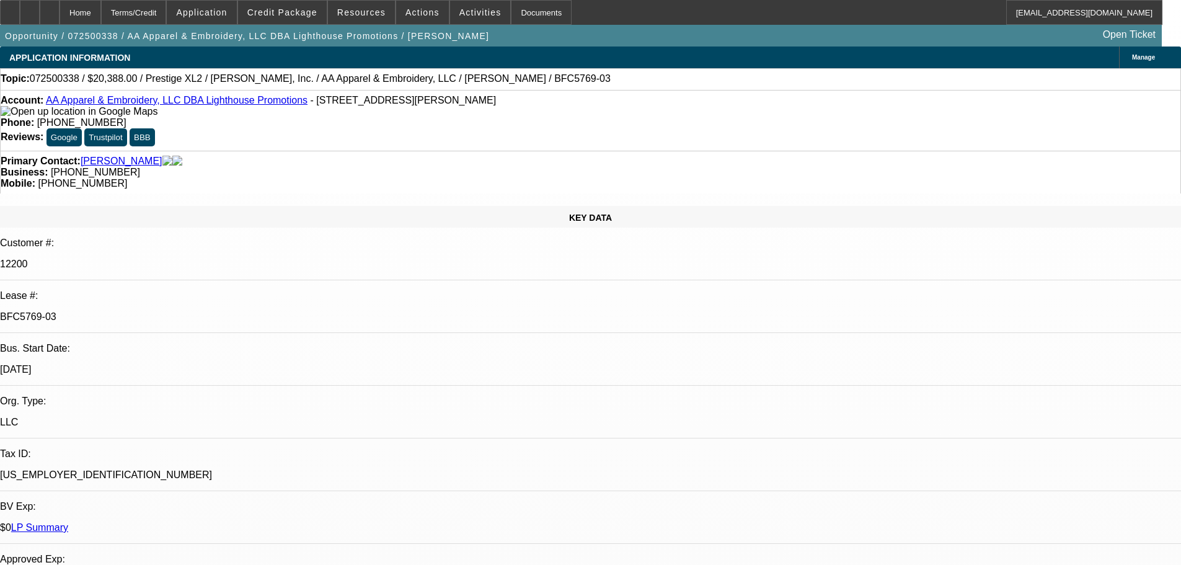
select select "0"
select select "2"
select select "0"
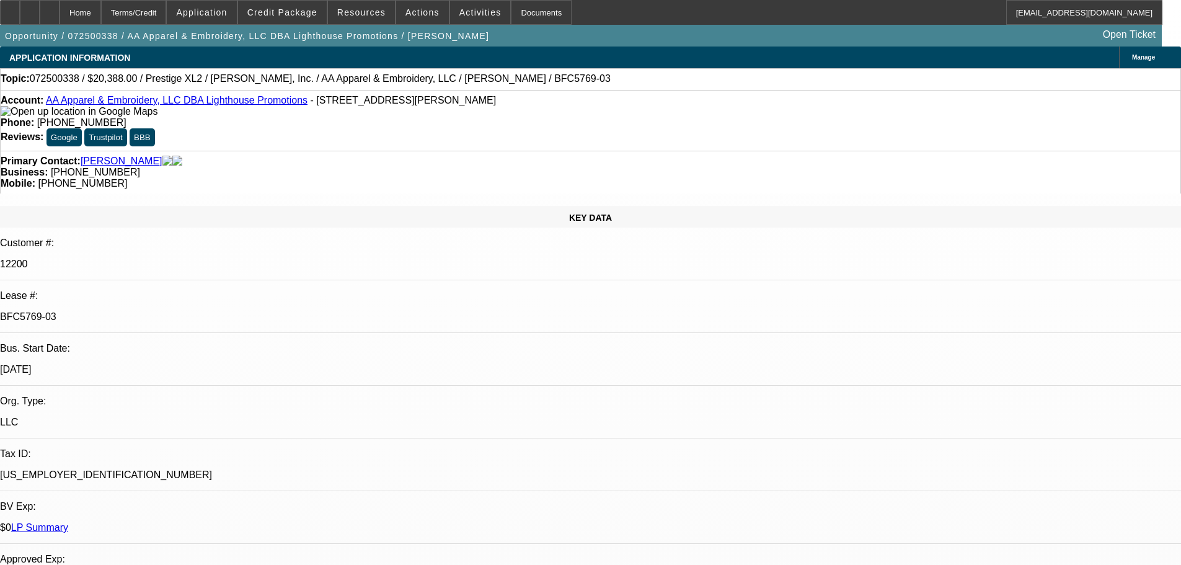
select select "0"
select select "2"
select select "0"
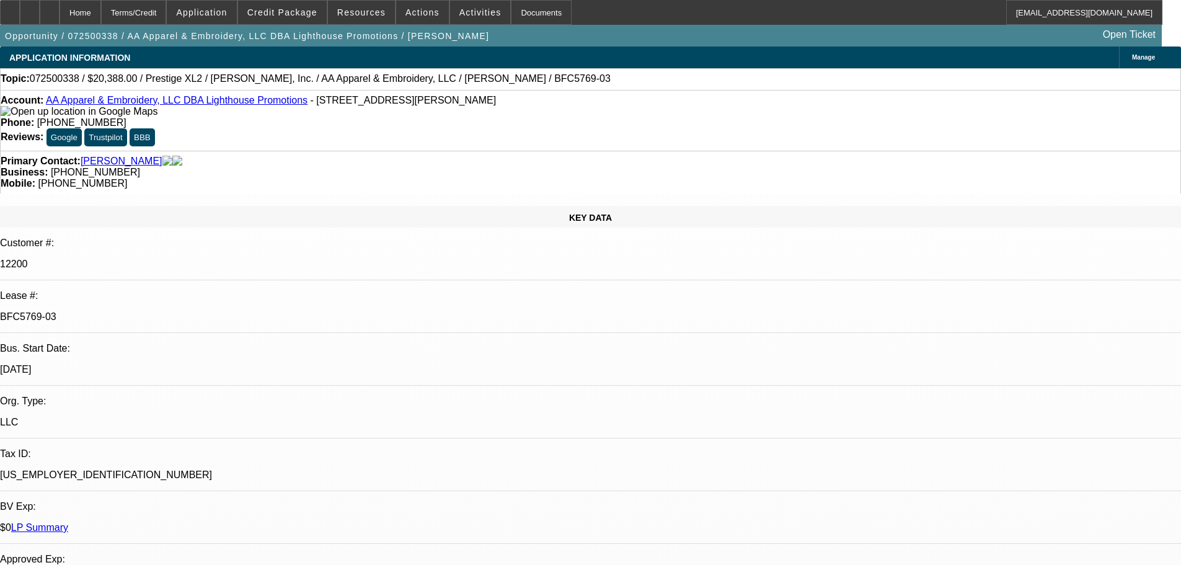
select select "2"
